Goal: Transaction & Acquisition: Purchase product/service

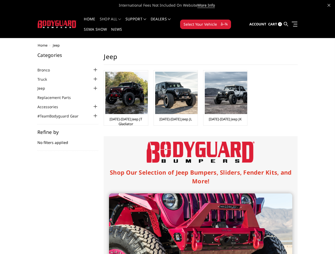
click at [167, 136] on div "Shop Our Selection of Jeep Bumpers, Sliders, Fender Kits, and More! Jeep JT Gla…" at bounding box center [201, 256] width 194 height 240
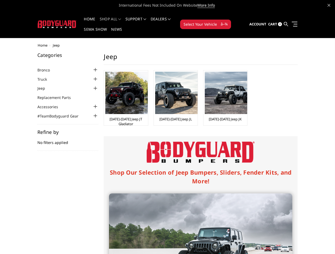
click at [167, 136] on div "Shop Our Selection of Jeep Bumpers, Sliders, Fender Kits, and More! Jeep JT Gla…" at bounding box center [201, 246] width 194 height 221
click at [140, 19] on li "Support FAQ Install Instructions Shipping Warranty Terms & Conditions Cancellat…" at bounding box center [135, 22] width 25 height 10
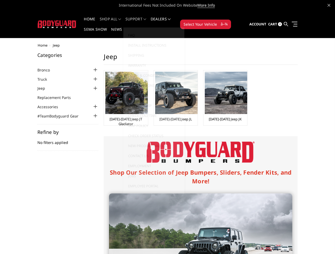
click at [140, 22] on li "Support FAQ Install Instructions Shipping Warranty Terms & Conditions Cancellat…" at bounding box center [135, 22] width 25 height 10
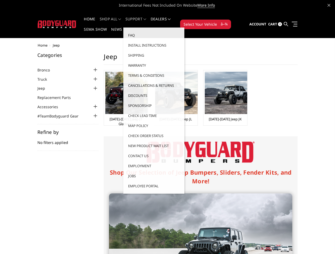
click at [217, 21] on span "Select Your Vehicle" at bounding box center [199, 24] width 33 height 6
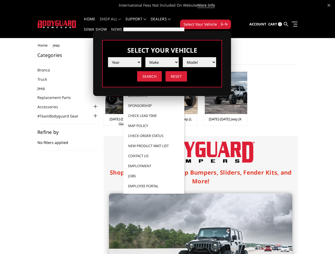
click at [217, 21] on span "Select Your Vehicle" at bounding box center [199, 24] width 33 height 6
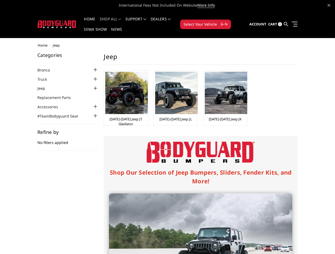
click at [92, 67] on div at bounding box center [95, 70] width 6 height 6
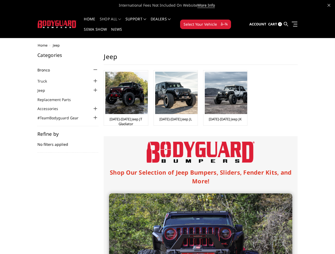
click at [58, 75] on link "[DATE]-[DATE] Bronco Front" at bounding box center [69, 78] width 58 height 6
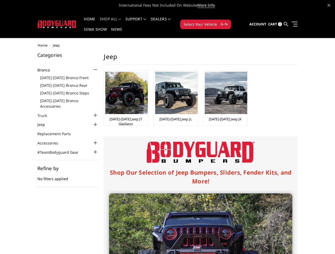
click at [58, 78] on ul "[DATE]-[DATE] Bronco Front [DATE]-[DATE] Bronco Rear [DATE]-[DATE] Bronco Steps…" at bounding box center [69, 92] width 58 height 34
click at [58, 98] on link "[DATE]-[DATE] Bronco Accessories" at bounding box center [69, 103] width 58 height 11
